Goal: Information Seeking & Learning: Learn about a topic

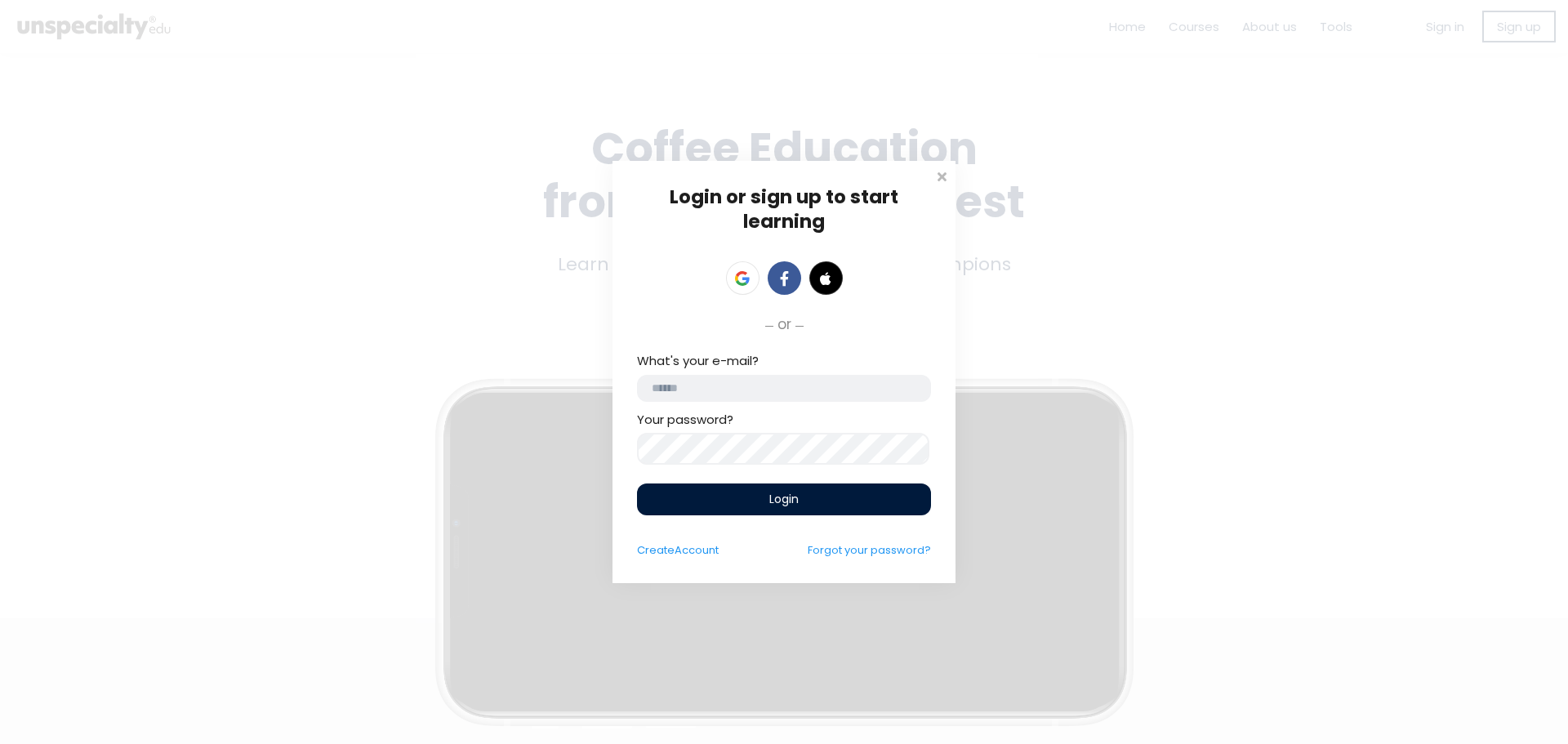
click at [817, 408] on div "What's your e-mail? Your password?" at bounding box center [784, 407] width 294 height 112
click at [821, 394] on input "email" at bounding box center [784, 388] width 294 height 27
type input "*"
click at [758, 278] on link at bounding box center [743, 278] width 34 height 34
click at [745, 278] on icon at bounding box center [742, 278] width 14 height 14
